Goal: Transaction & Acquisition: Purchase product/service

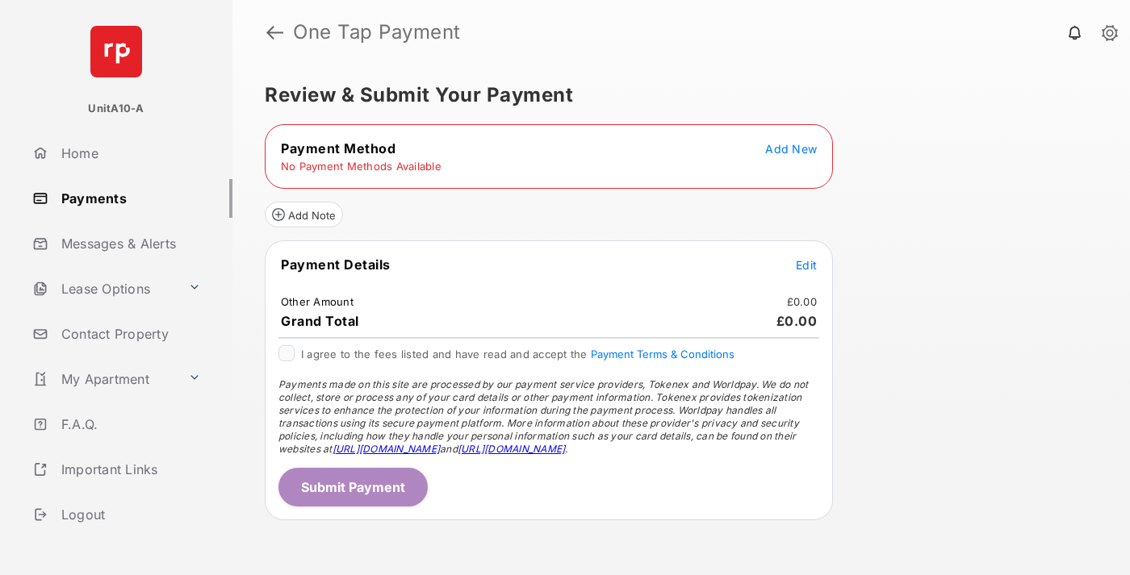
click at [791, 148] on span "Add New" at bounding box center [791, 149] width 52 height 14
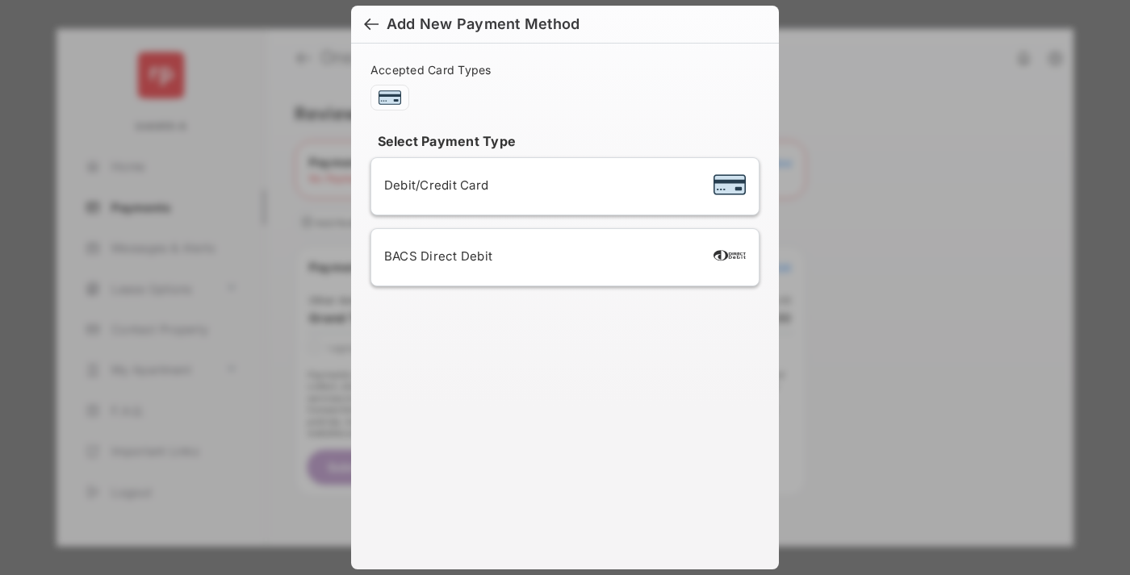
click at [432, 185] on span "Debit/Credit Card" at bounding box center [436, 184] width 104 height 15
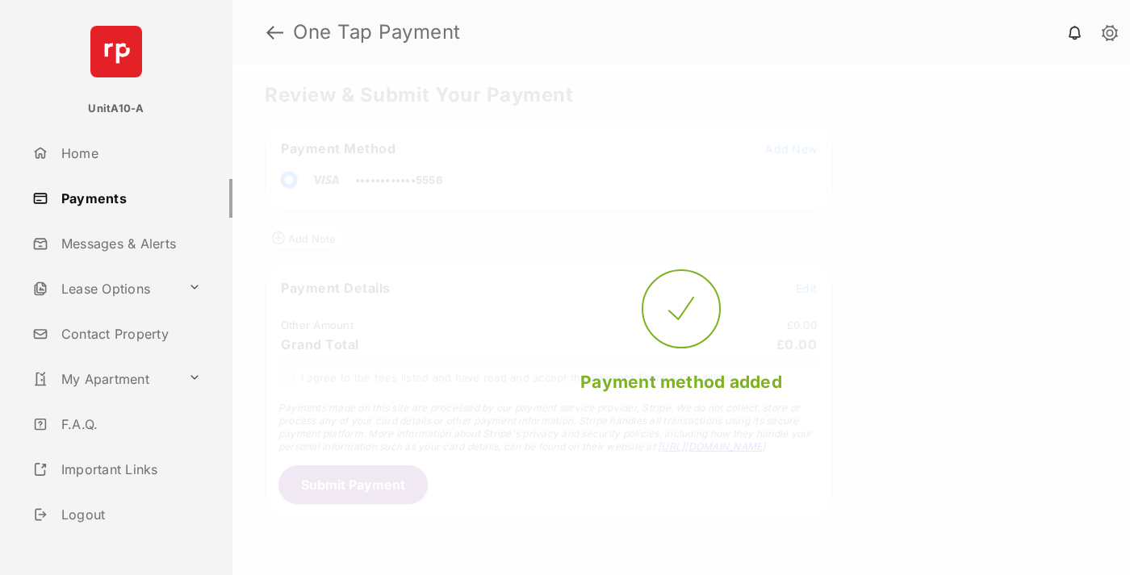
click at [806, 288] on span "Edit" at bounding box center [806, 289] width 21 height 14
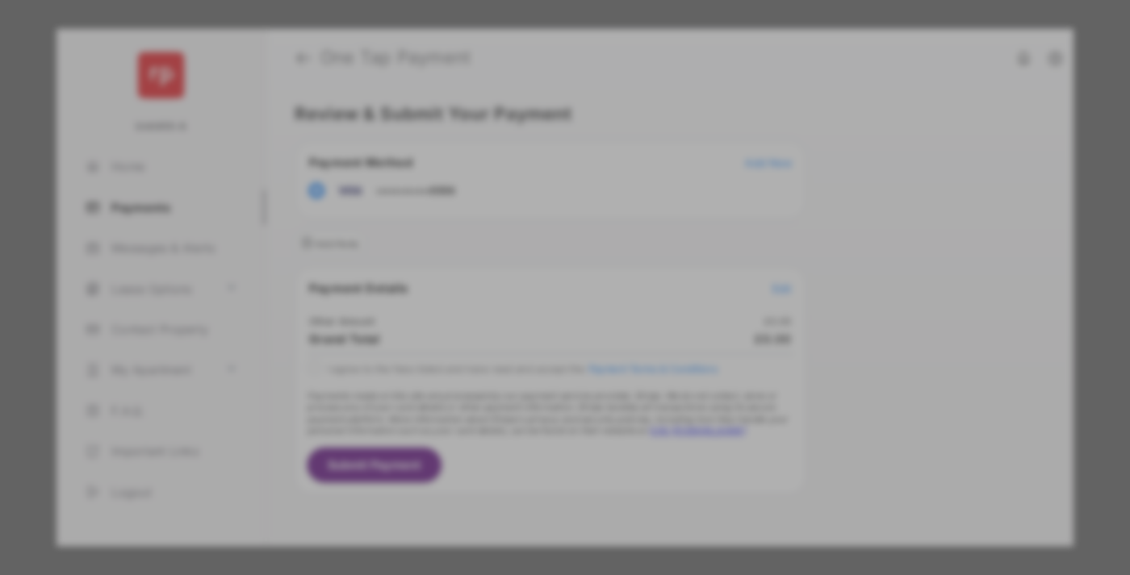
type input "***"
click at [510, 413] on button "Save" at bounding box center [510, 426] width 81 height 39
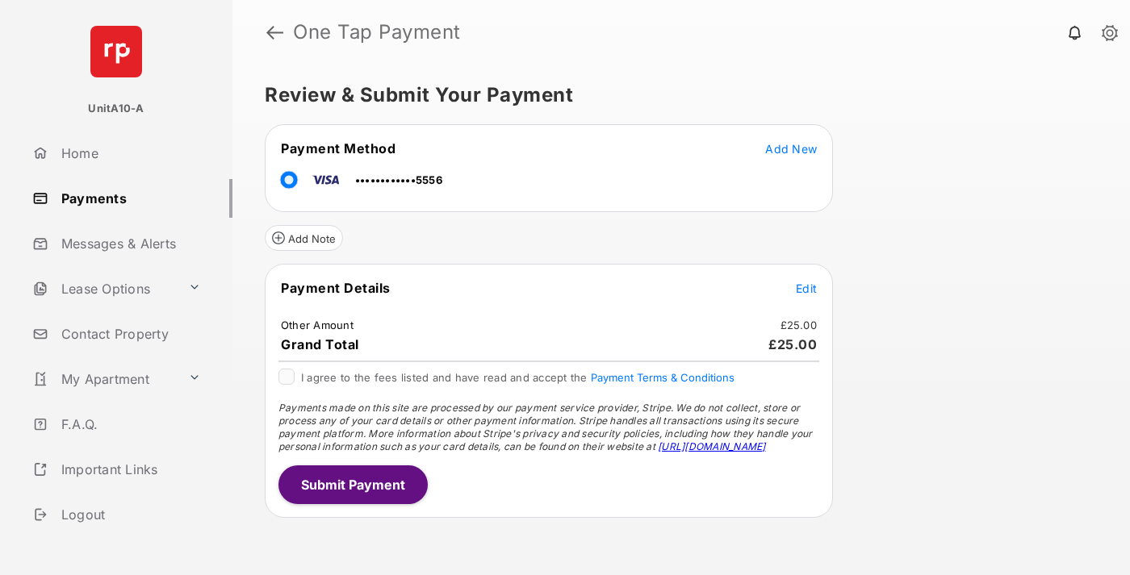
click at [352, 484] on button "Submit Payment" at bounding box center [352, 485] width 149 height 39
